Goal: Find specific page/section: Find specific page/section

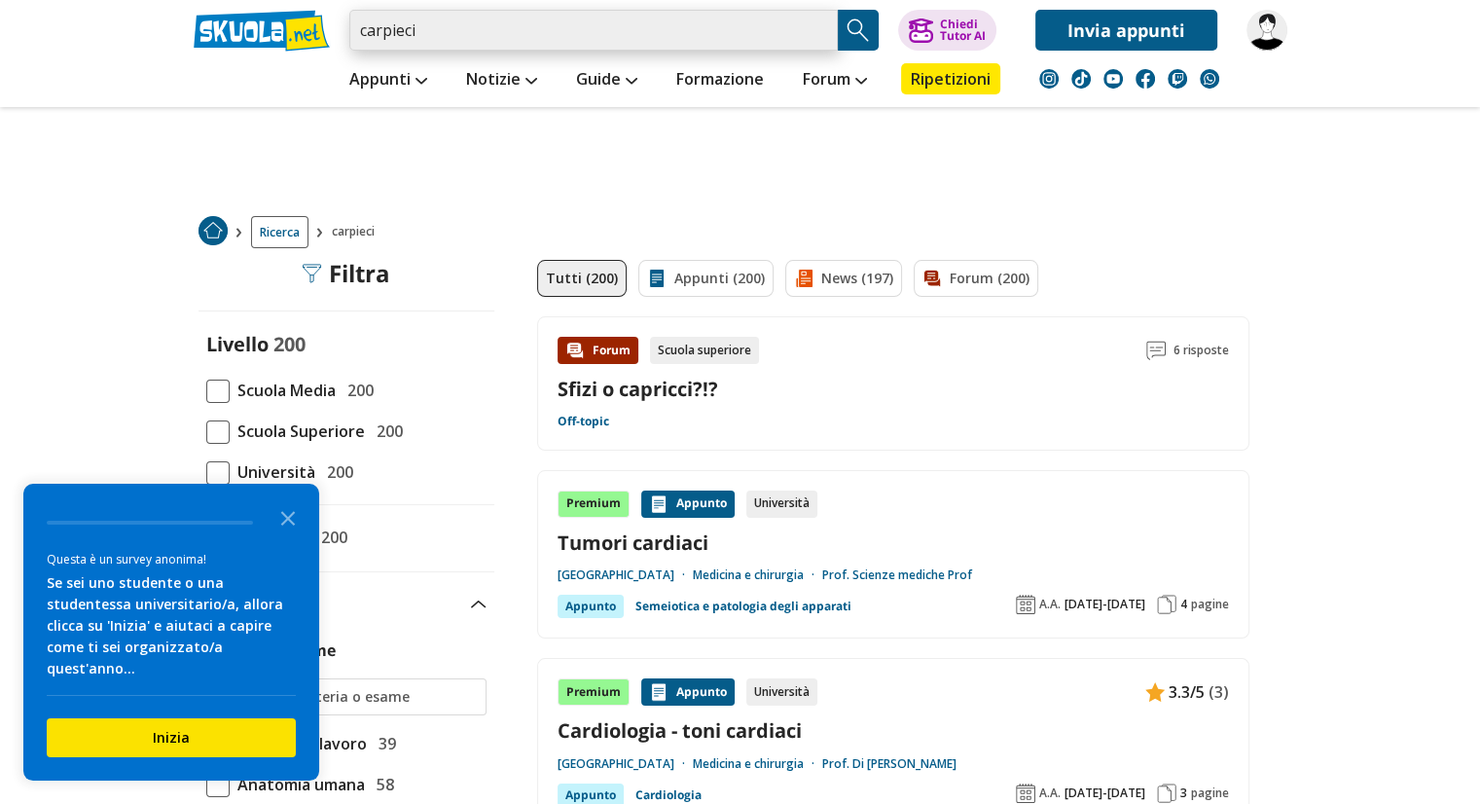
drag, startPoint x: 444, startPoint y: 33, endPoint x: 200, endPoint y: -4, distance: 246.0
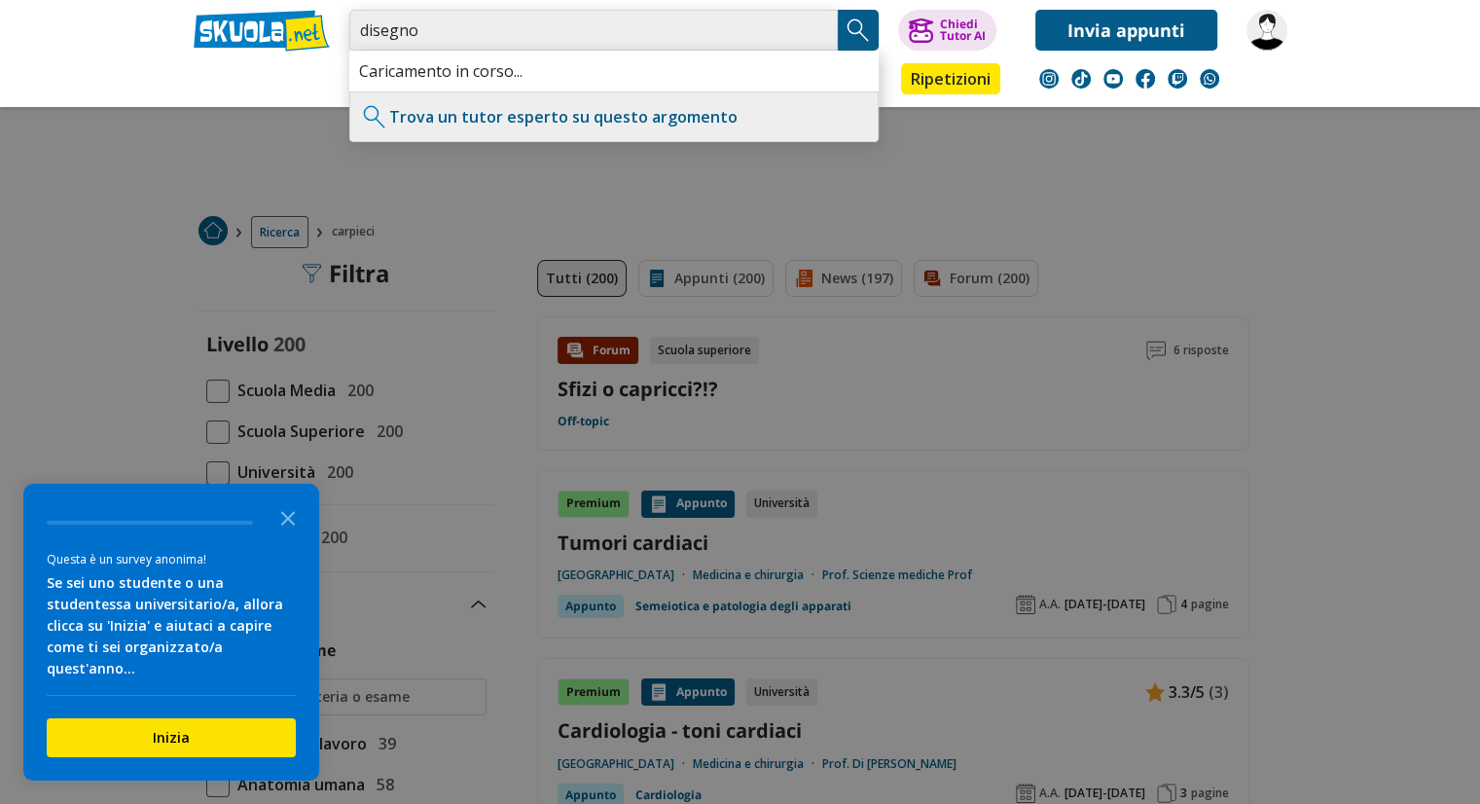
type input "disegno"
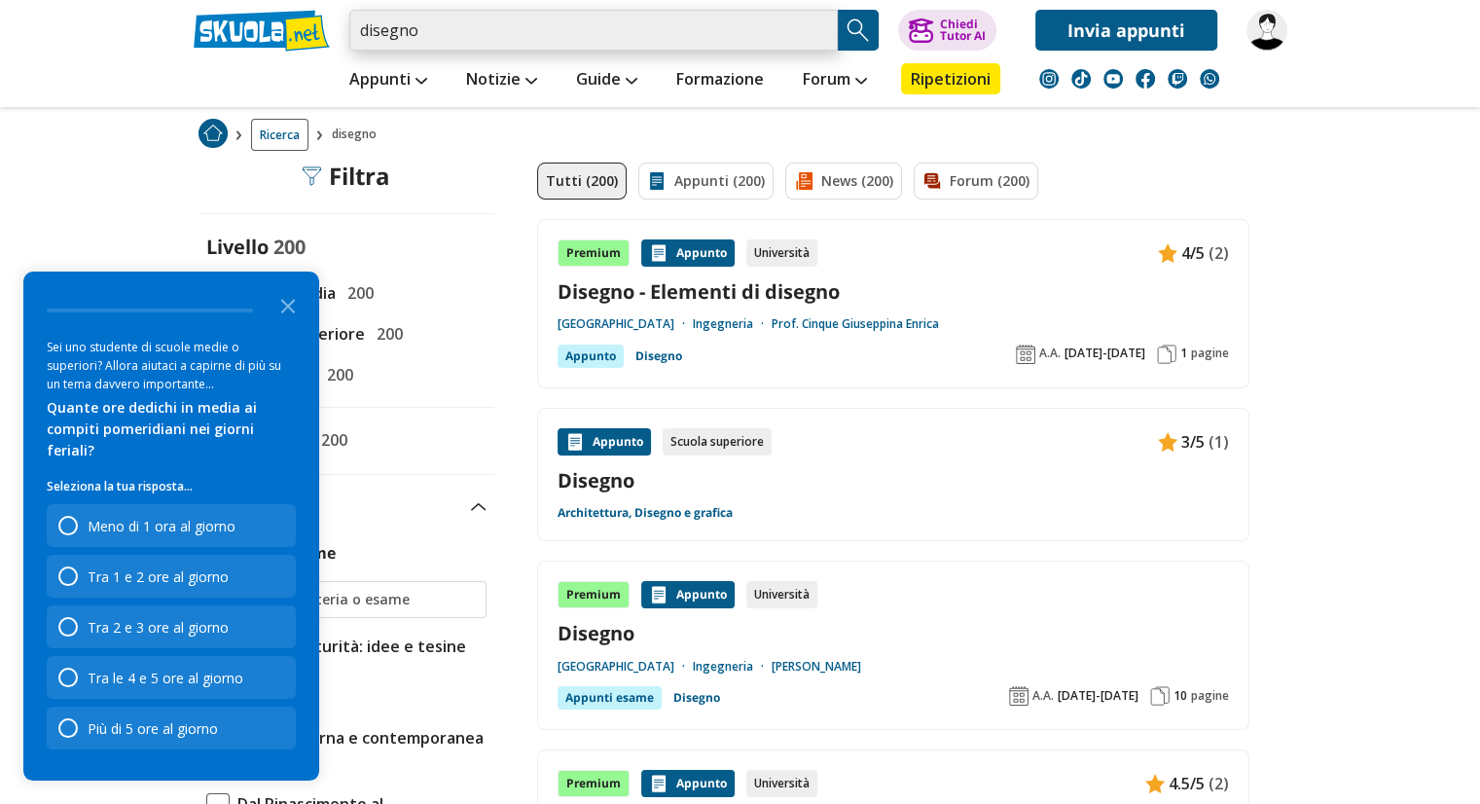
click at [545, 23] on input "disegno" at bounding box center [593, 30] width 488 height 41
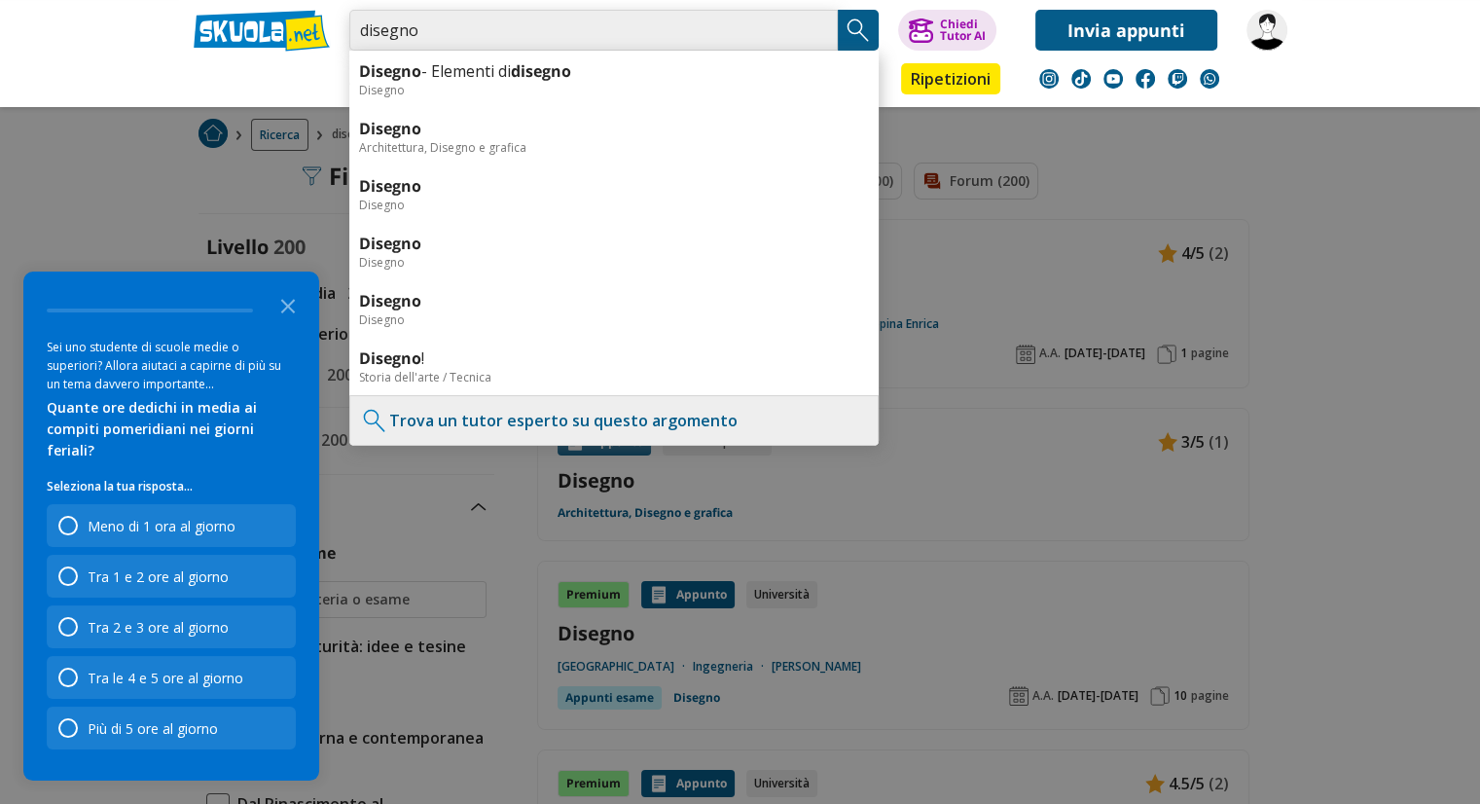
type input "disegno carpieci"
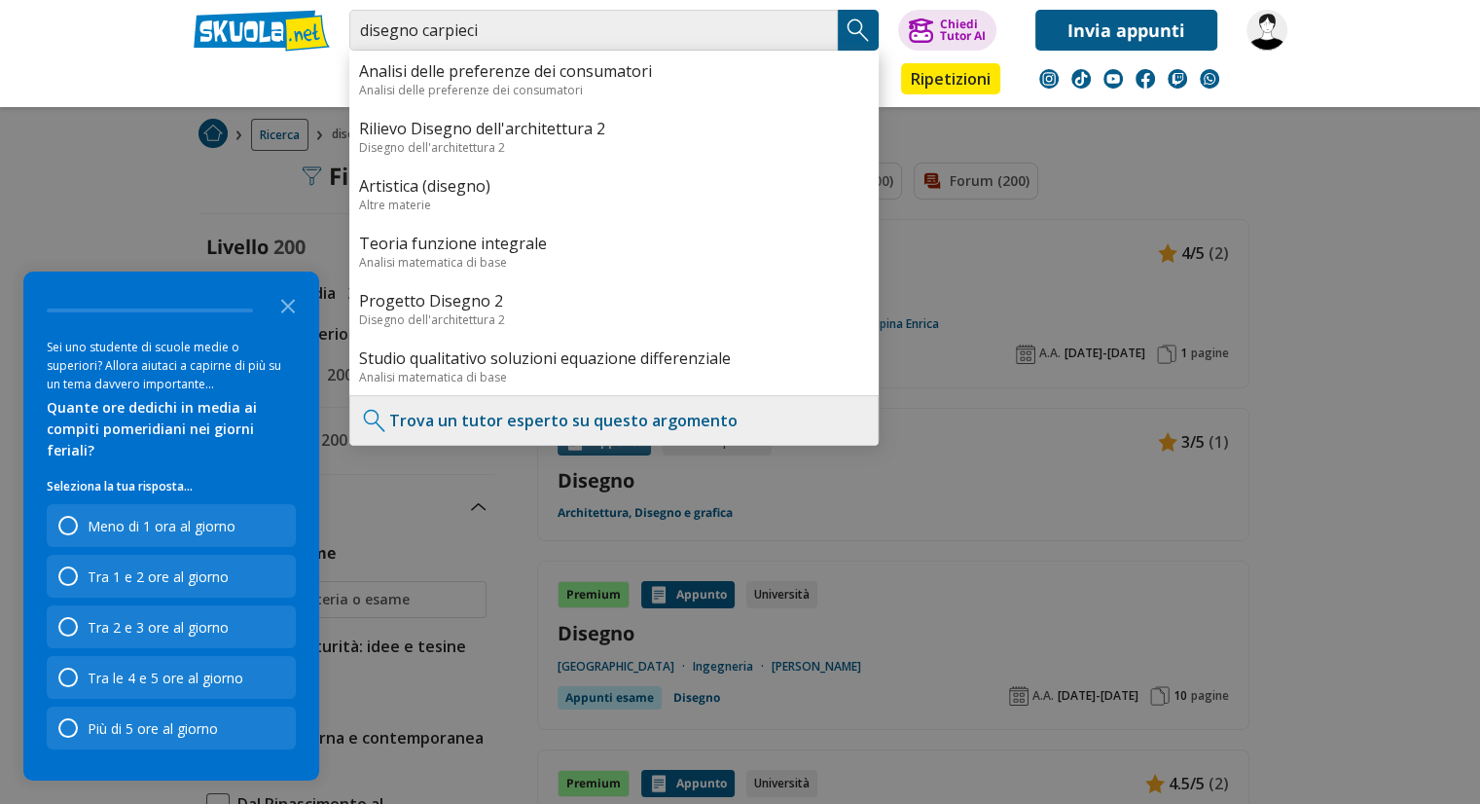
click at [862, 30] on img "Search Button" at bounding box center [858, 30] width 29 height 29
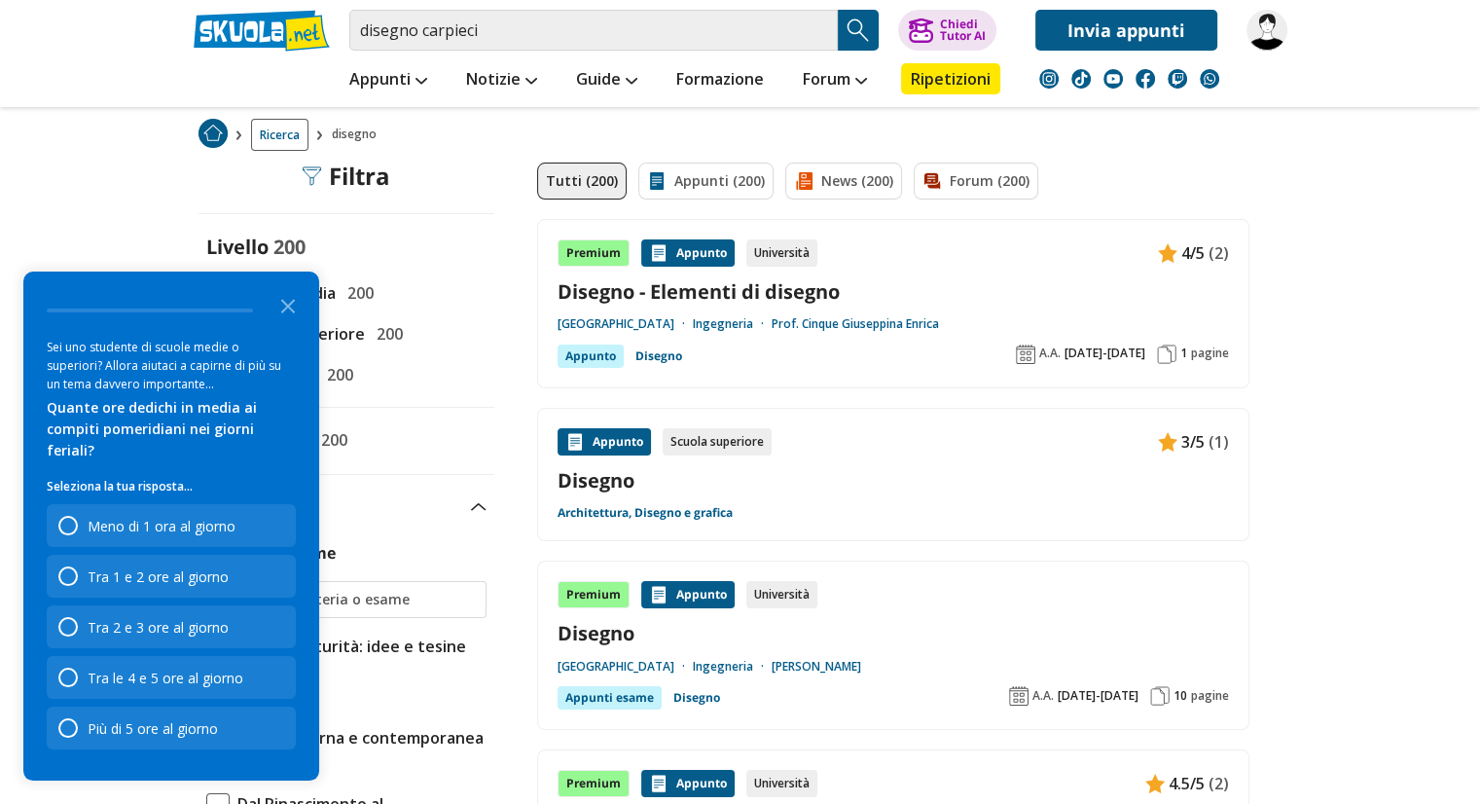
scroll to position [162, 0]
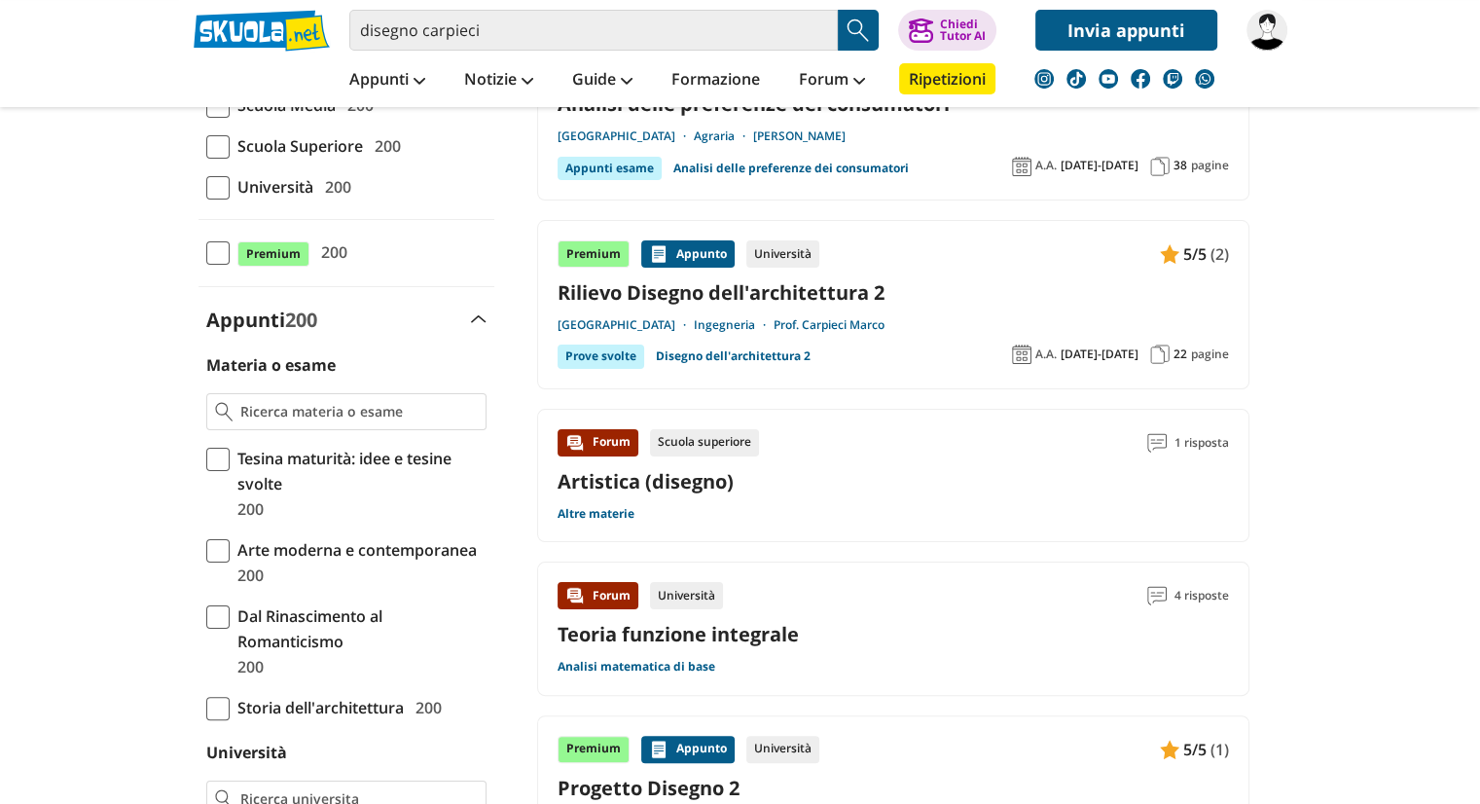
scroll to position [292, 0]
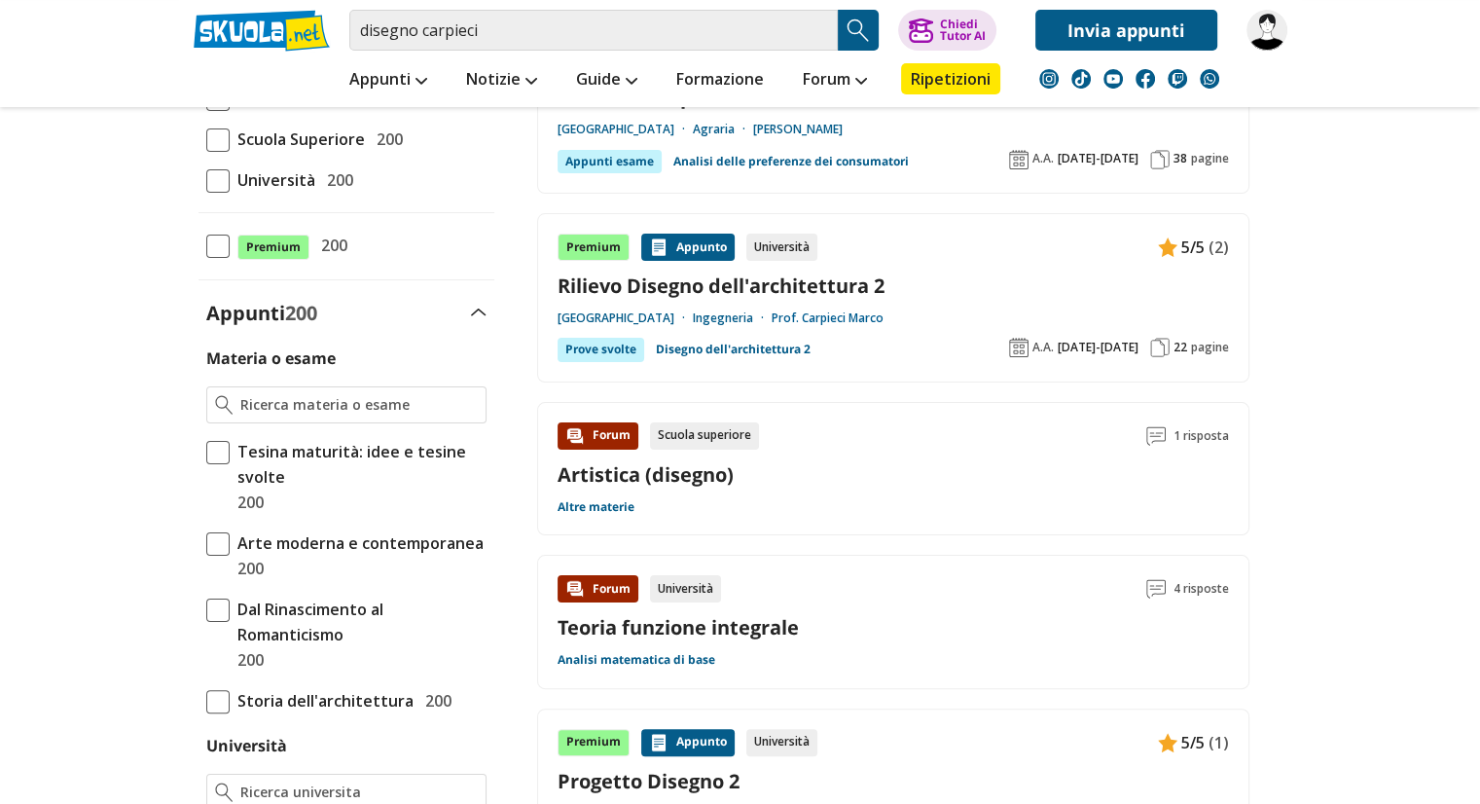
click at [883, 316] on link "Prof. Carpieci Marco" at bounding box center [828, 318] width 112 height 16
